Goal: Information Seeking & Learning: Check status

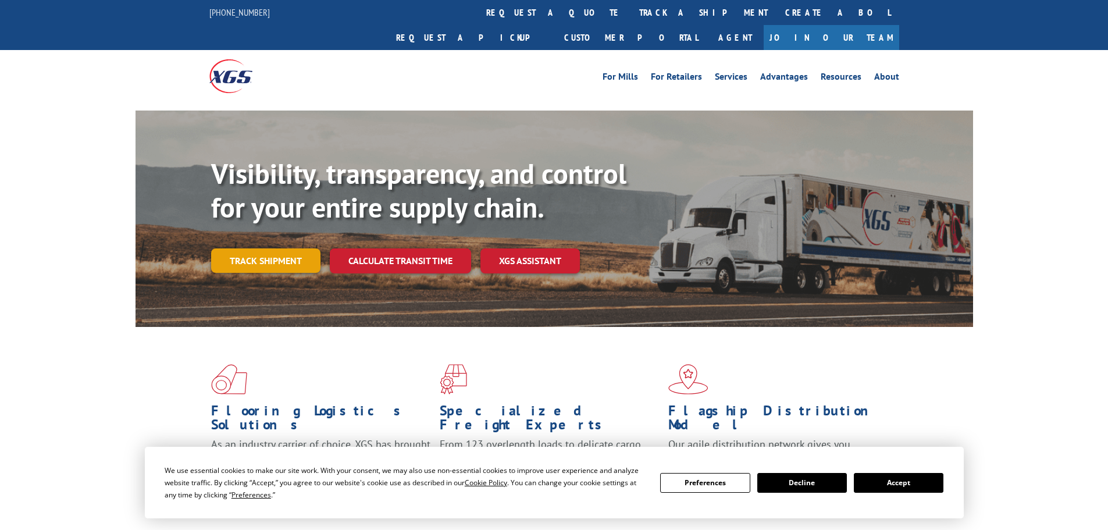
click at [248, 248] on link "Track shipment" at bounding box center [265, 260] width 109 height 24
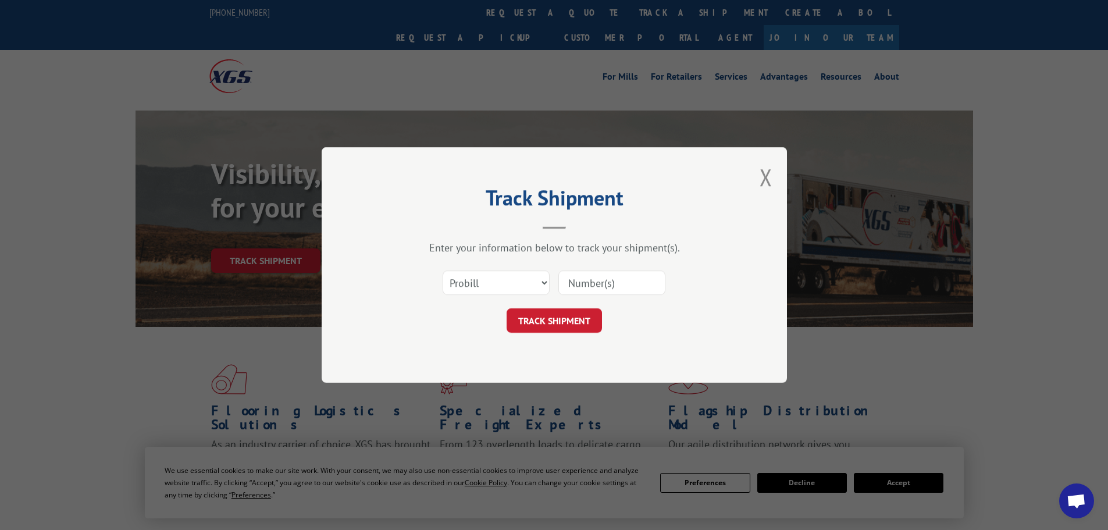
click at [598, 294] on input at bounding box center [612, 283] width 107 height 24
paste input "17469113"
type input "17469113"
click at [560, 317] on button "TRACK SHIPMENT" at bounding box center [554, 320] width 95 height 24
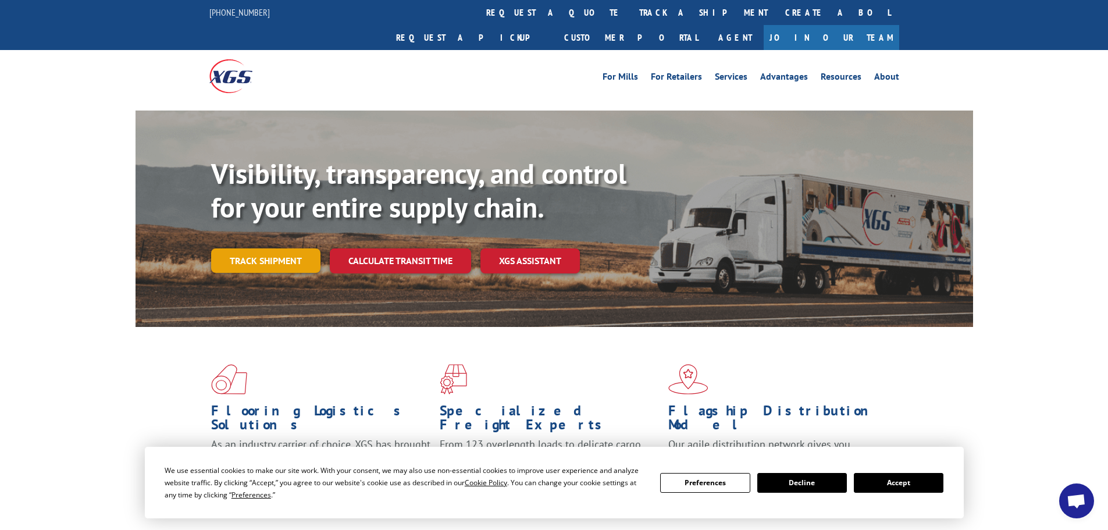
click at [292, 248] on link "Track shipment" at bounding box center [265, 260] width 109 height 24
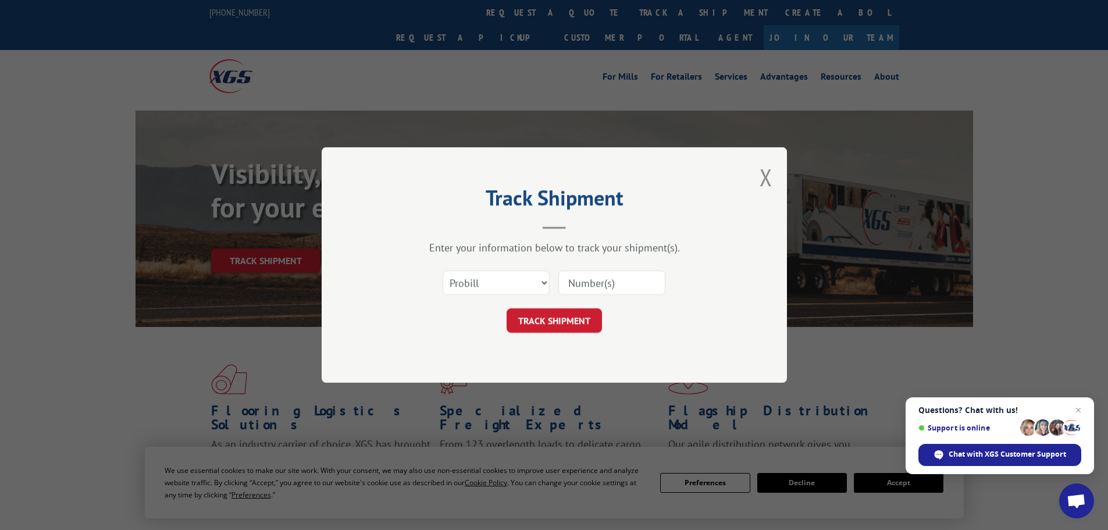
click at [616, 275] on input at bounding box center [612, 283] width 107 height 24
click at [614, 286] on input at bounding box center [612, 283] width 107 height 24
paste input "17516380"
type input "17516380"
click at [574, 323] on button "TRACK SHIPMENT" at bounding box center [554, 320] width 95 height 24
